Goal: Check status: Check status

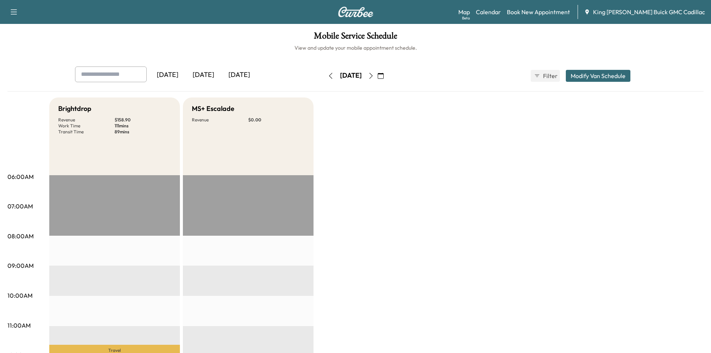
click at [374, 75] on icon "button" at bounding box center [371, 76] width 6 height 6
click at [324, 74] on button "button" at bounding box center [330, 76] width 13 height 12
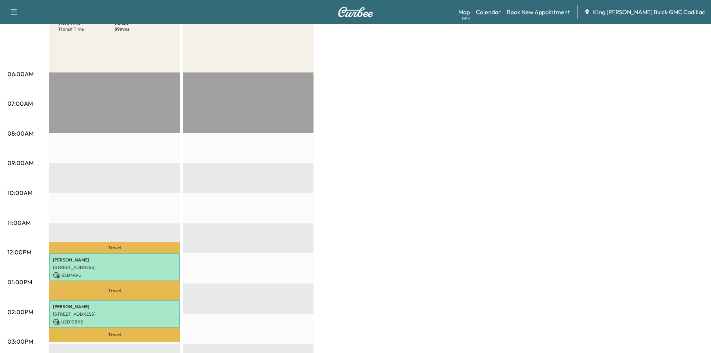
scroll to position [224, 0]
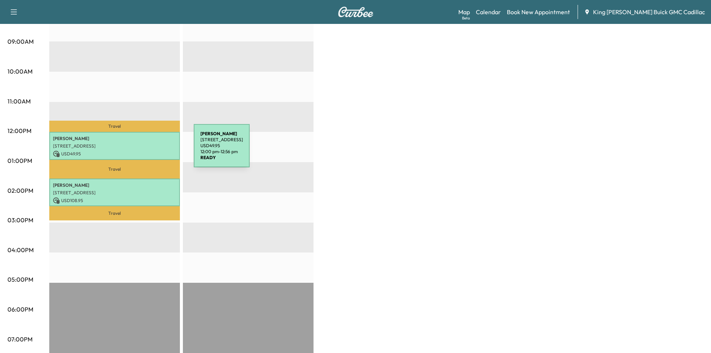
click at [138, 150] on p "USD 49.95" at bounding box center [114, 153] width 123 height 7
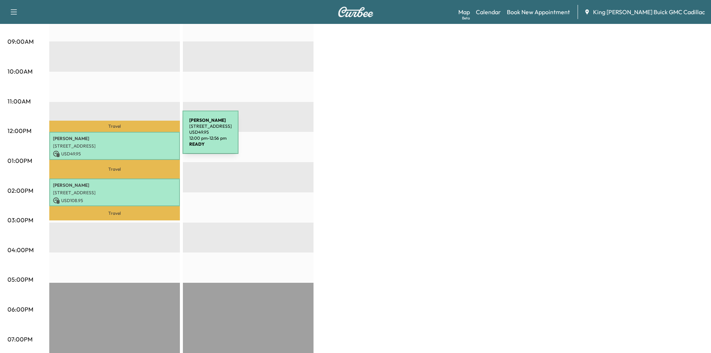
click at [127, 137] on p "[PERSON_NAME]" at bounding box center [114, 139] width 123 height 6
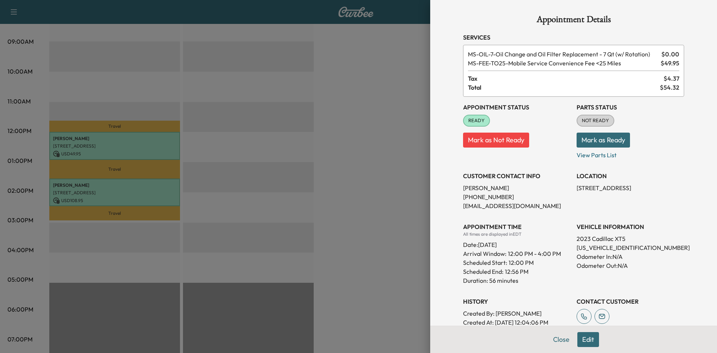
click at [98, 177] on div at bounding box center [358, 176] width 717 height 353
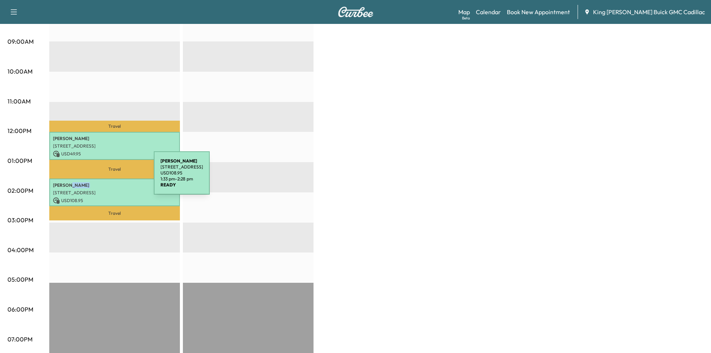
click at [98, 178] on div "[PERSON_NAME] [STREET_ADDRESS] USD 108.95 1:33 pm - 2:28 pm" at bounding box center [114, 192] width 131 height 28
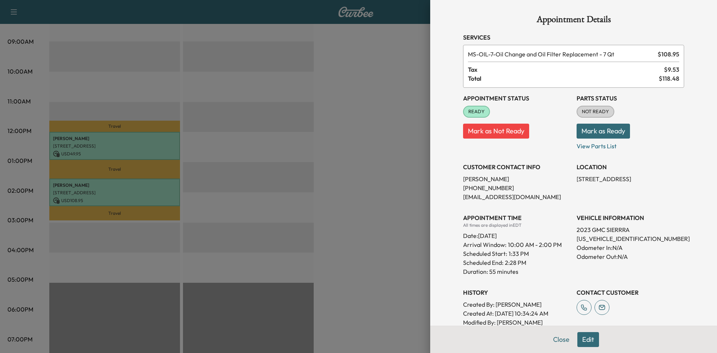
drag, startPoint x: 275, startPoint y: 151, endPoint x: 268, endPoint y: 151, distance: 7.5
click at [275, 151] on div at bounding box center [358, 176] width 717 height 353
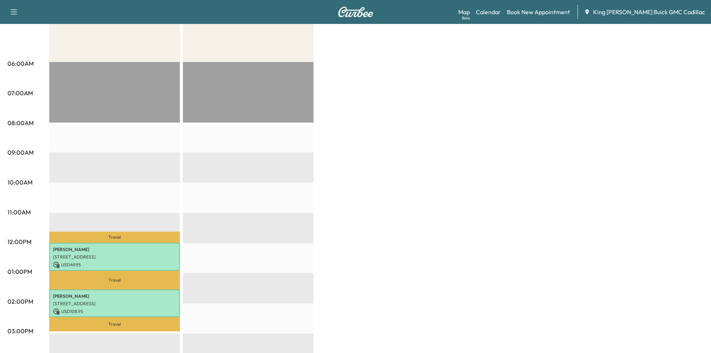
scroll to position [149, 0]
